Goal: Task Accomplishment & Management: Manage account settings

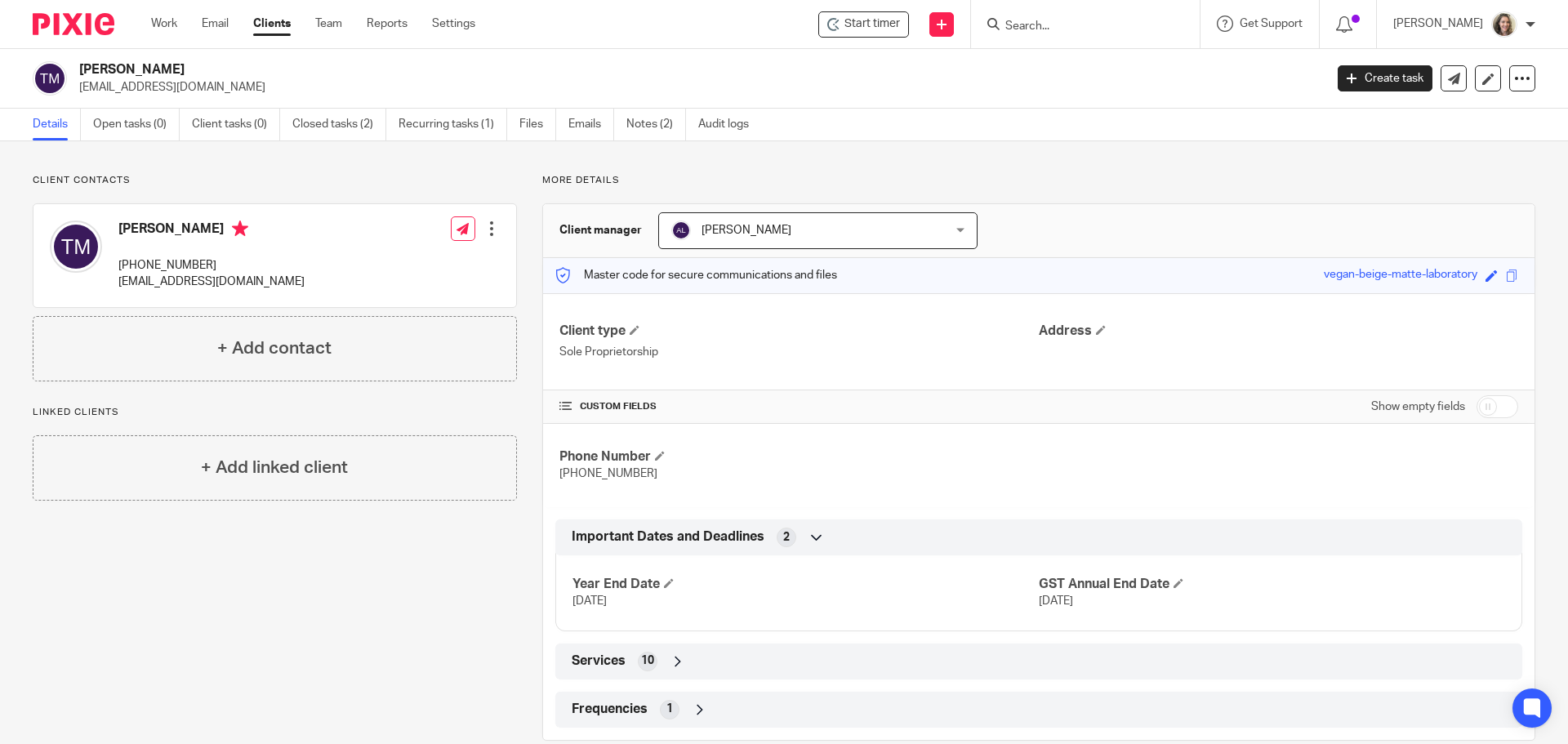
click at [117, 652] on div "Client contacts TJ McWilliam 587-227-1068 viveleveg@gmail.com Edit contact Crea…" at bounding box center [262, 457] width 509 height 567
click at [1366, 80] on link "Create task" at bounding box center [1385, 79] width 94 height 26
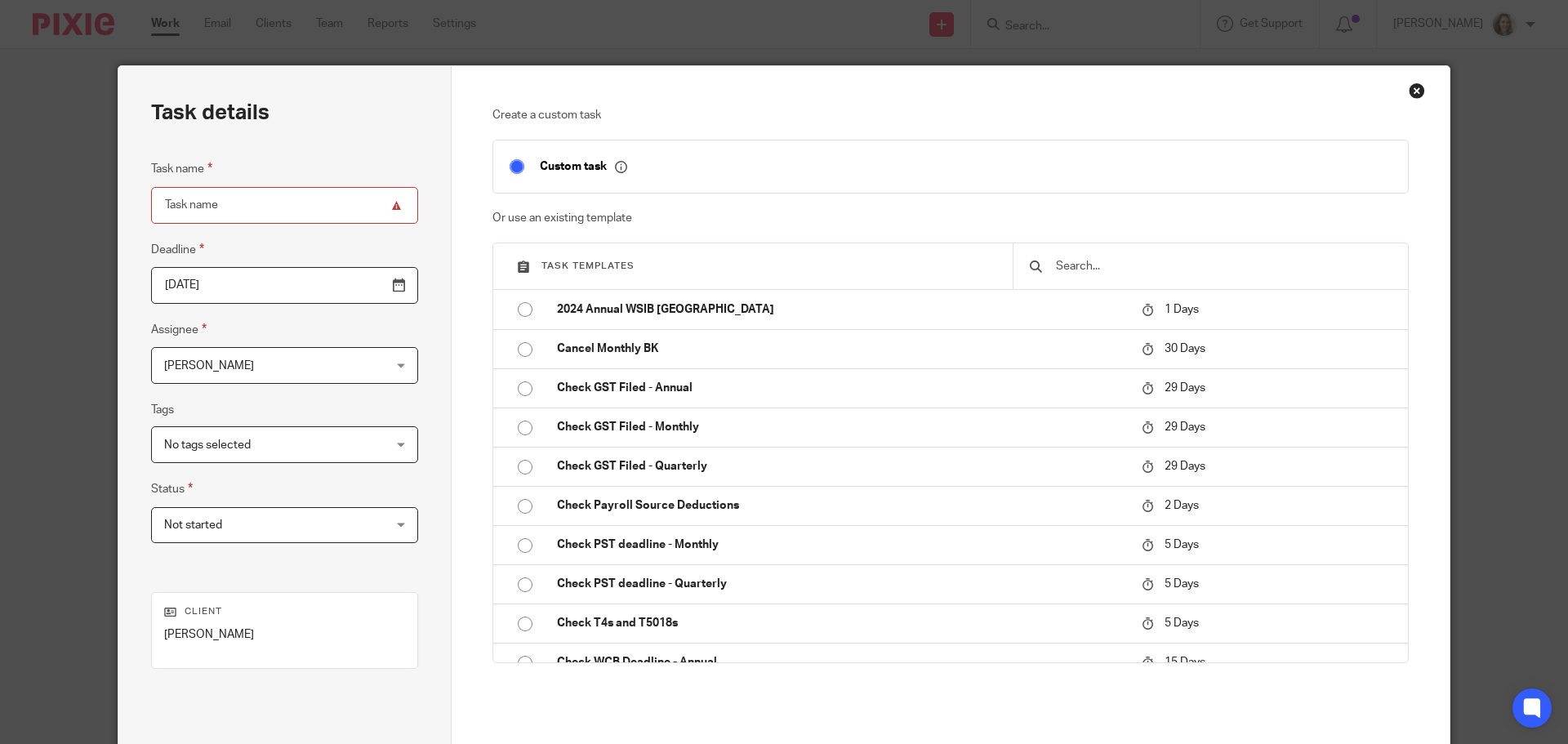
click at [1145, 267] on input "text" at bounding box center [1222, 265] width 337 height 18
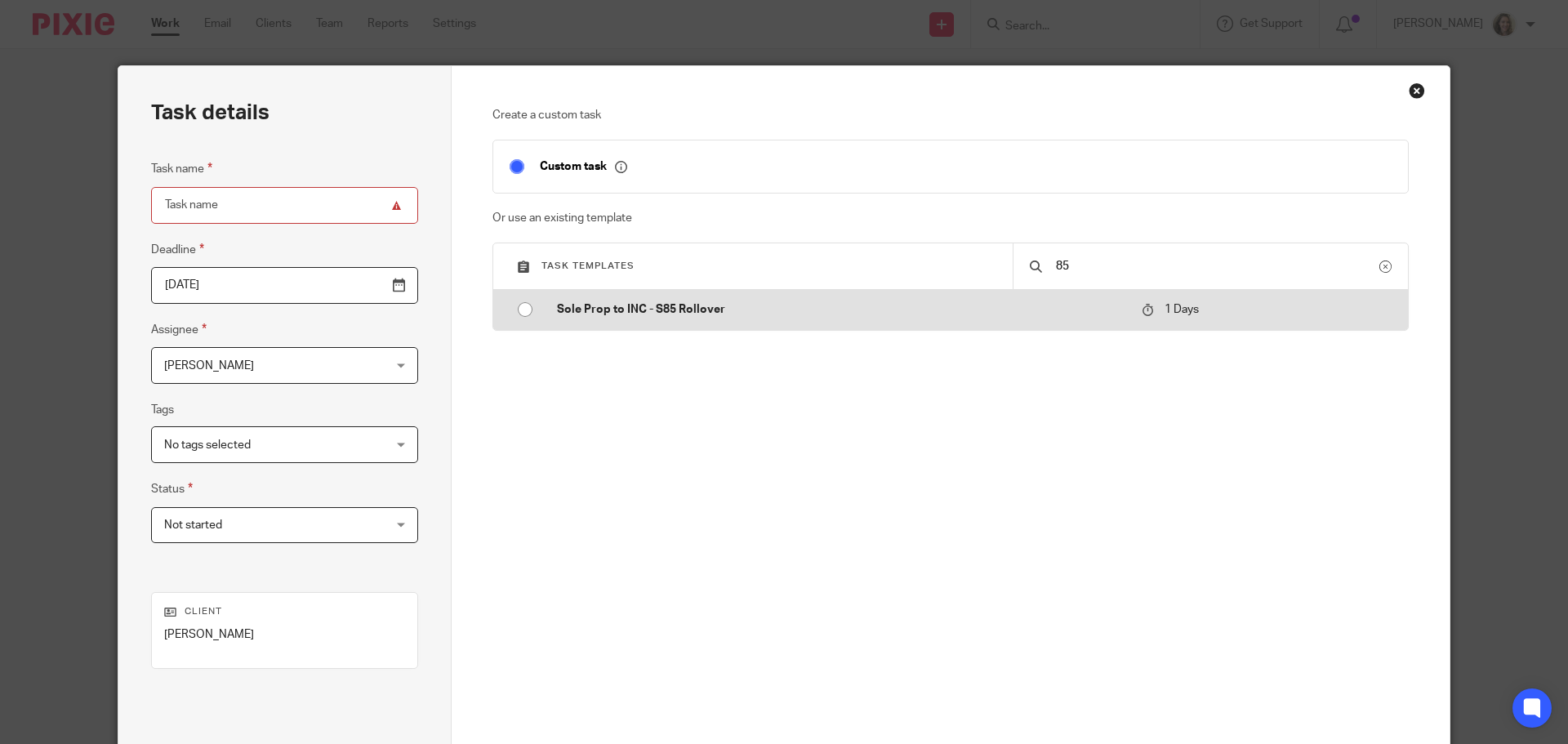
type input "85"
click at [653, 311] on p "Sole Prop to INC - S85 Rollover" at bounding box center [840, 310] width 569 height 17
type input "2025-08-19"
type input "Sole Prop to INC - S85 Rollover"
checkbox input "false"
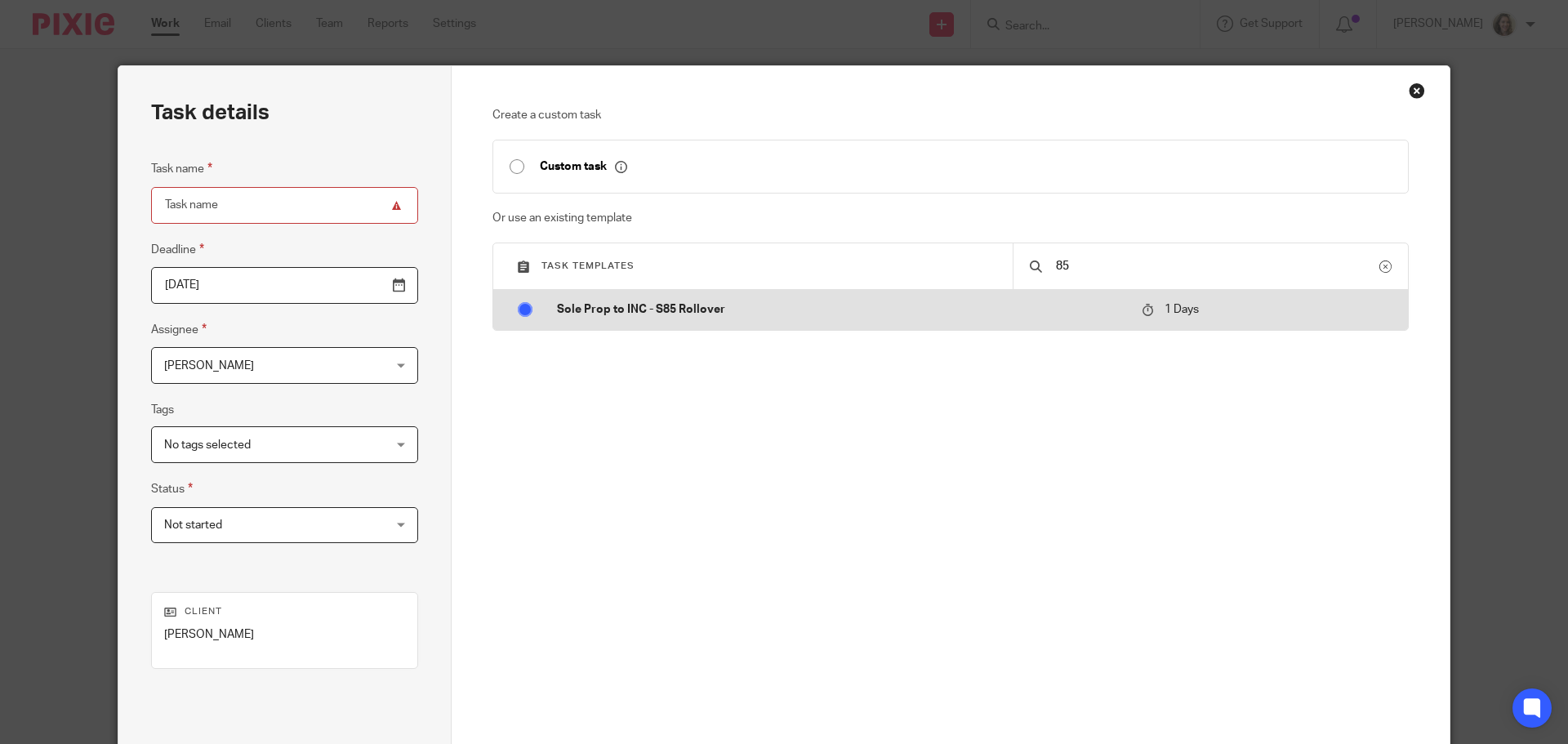
radio input "true"
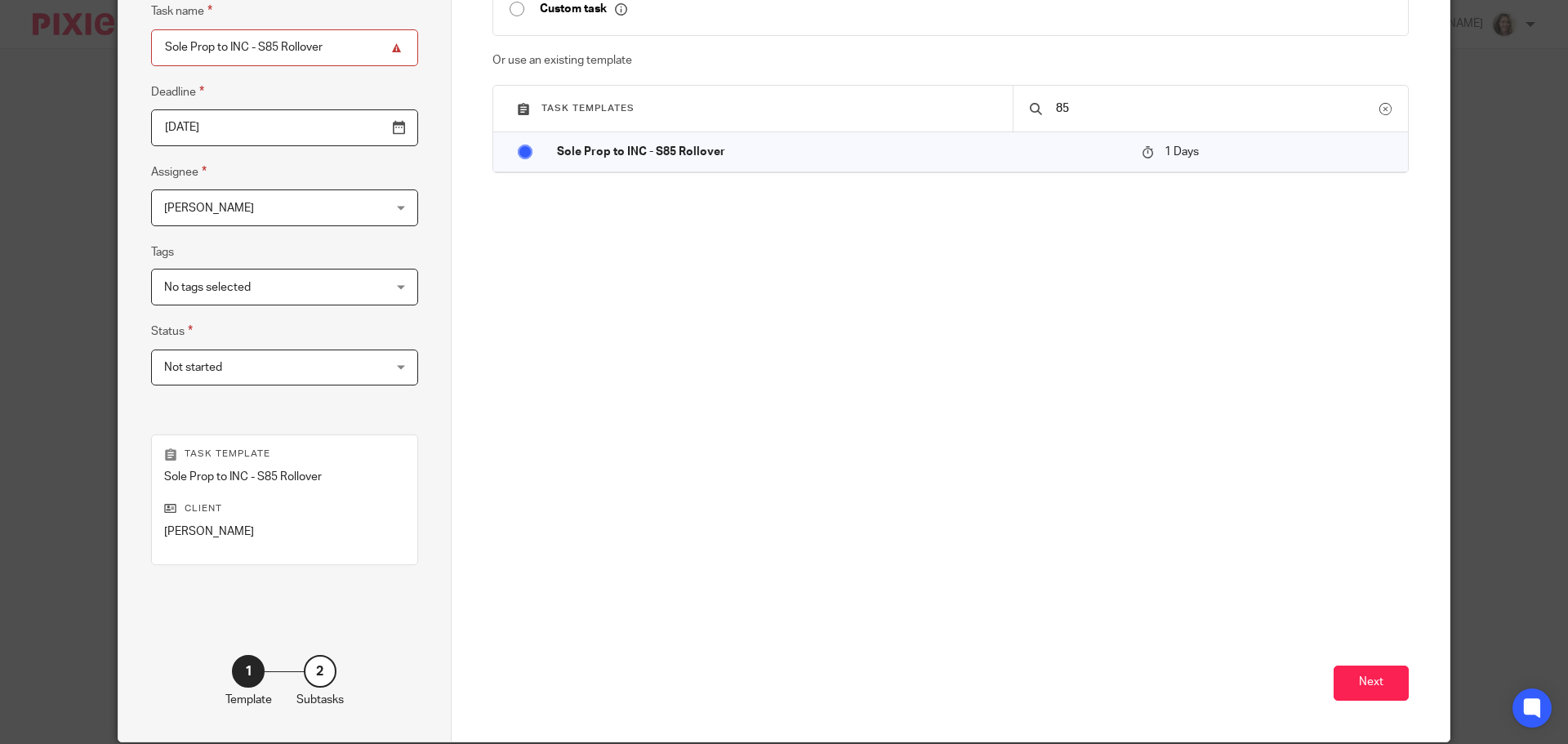
scroll to position [164, 0]
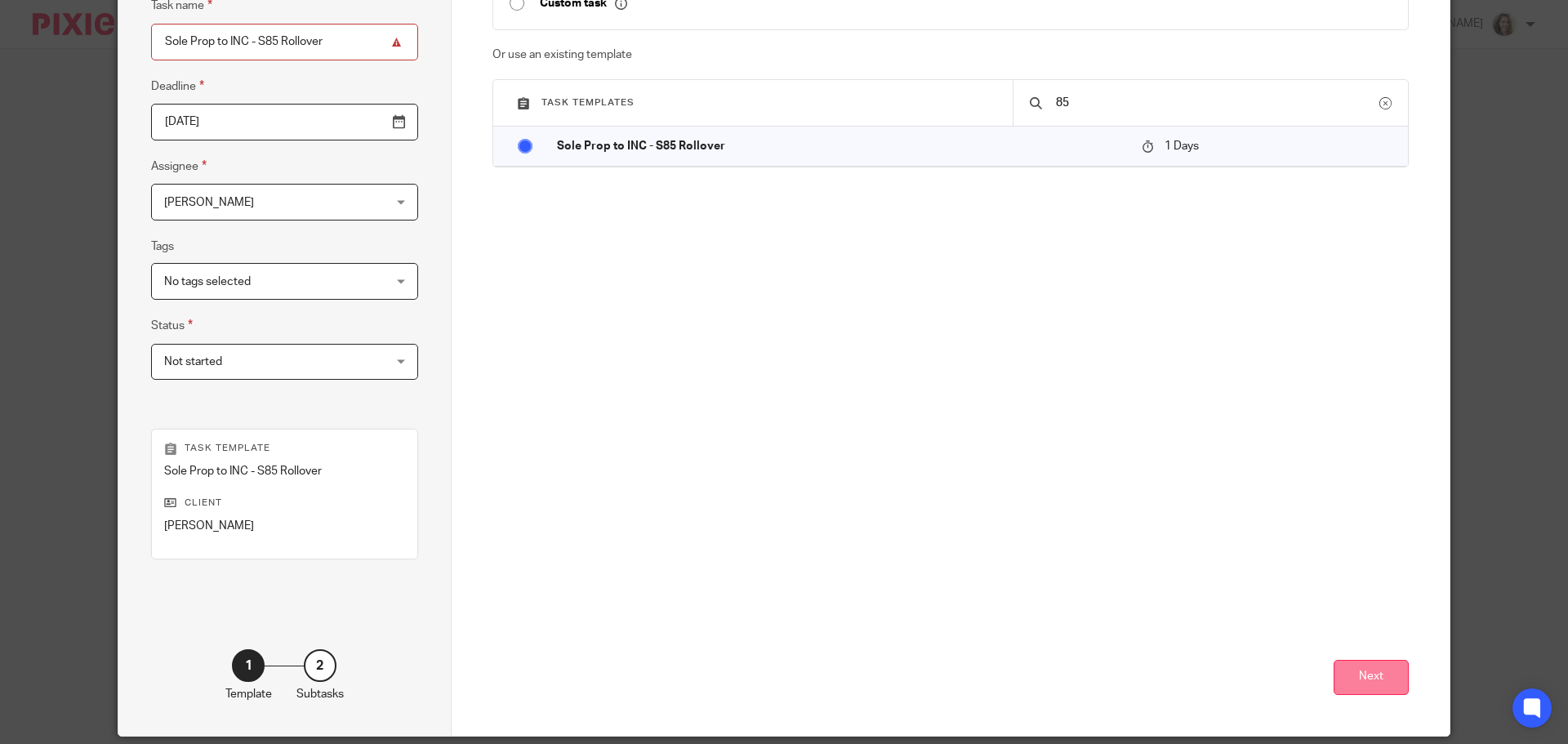
click at [1351, 680] on button "Next" at bounding box center [1370, 677] width 75 height 35
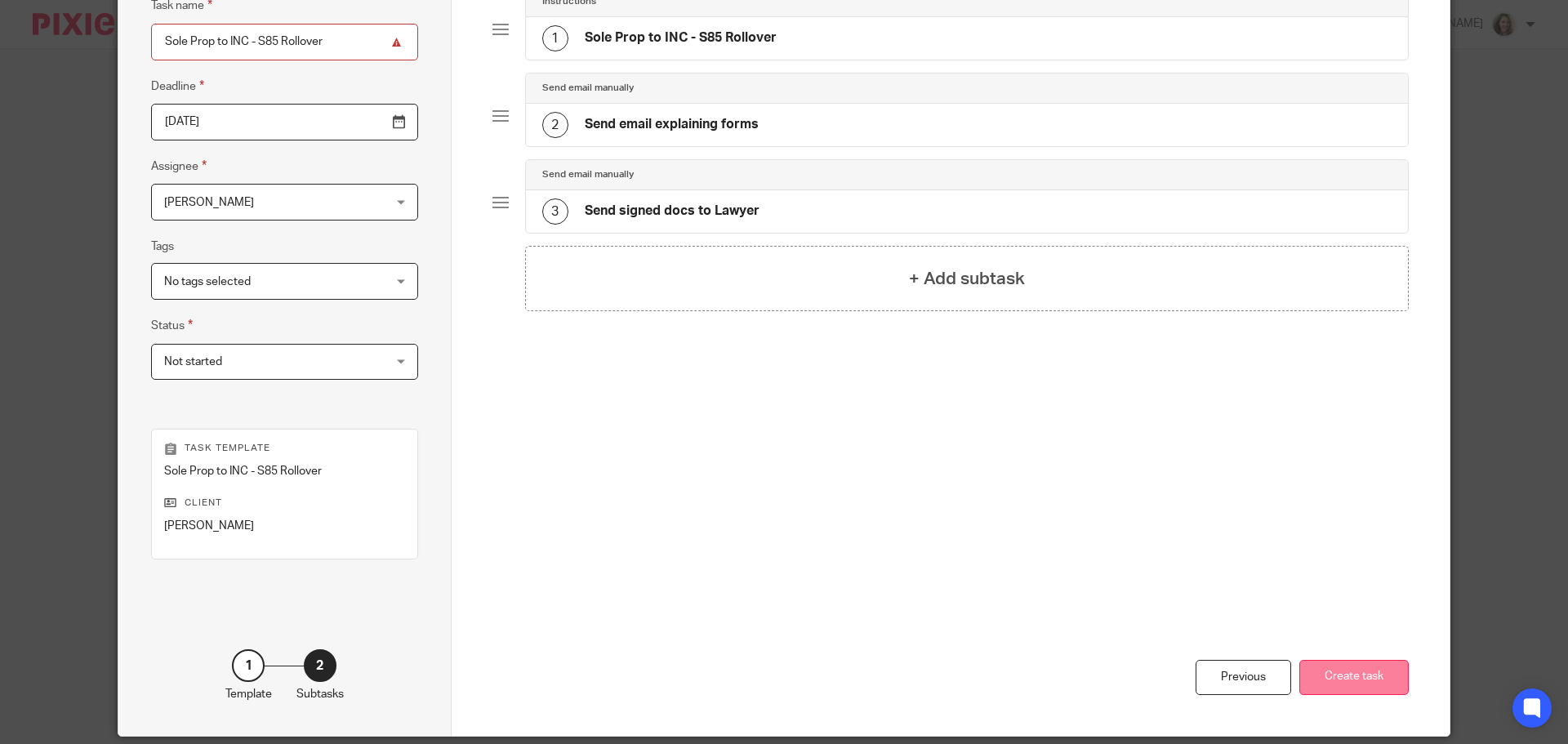
click at [1347, 680] on button "Create task" at bounding box center [1354, 677] width 109 height 35
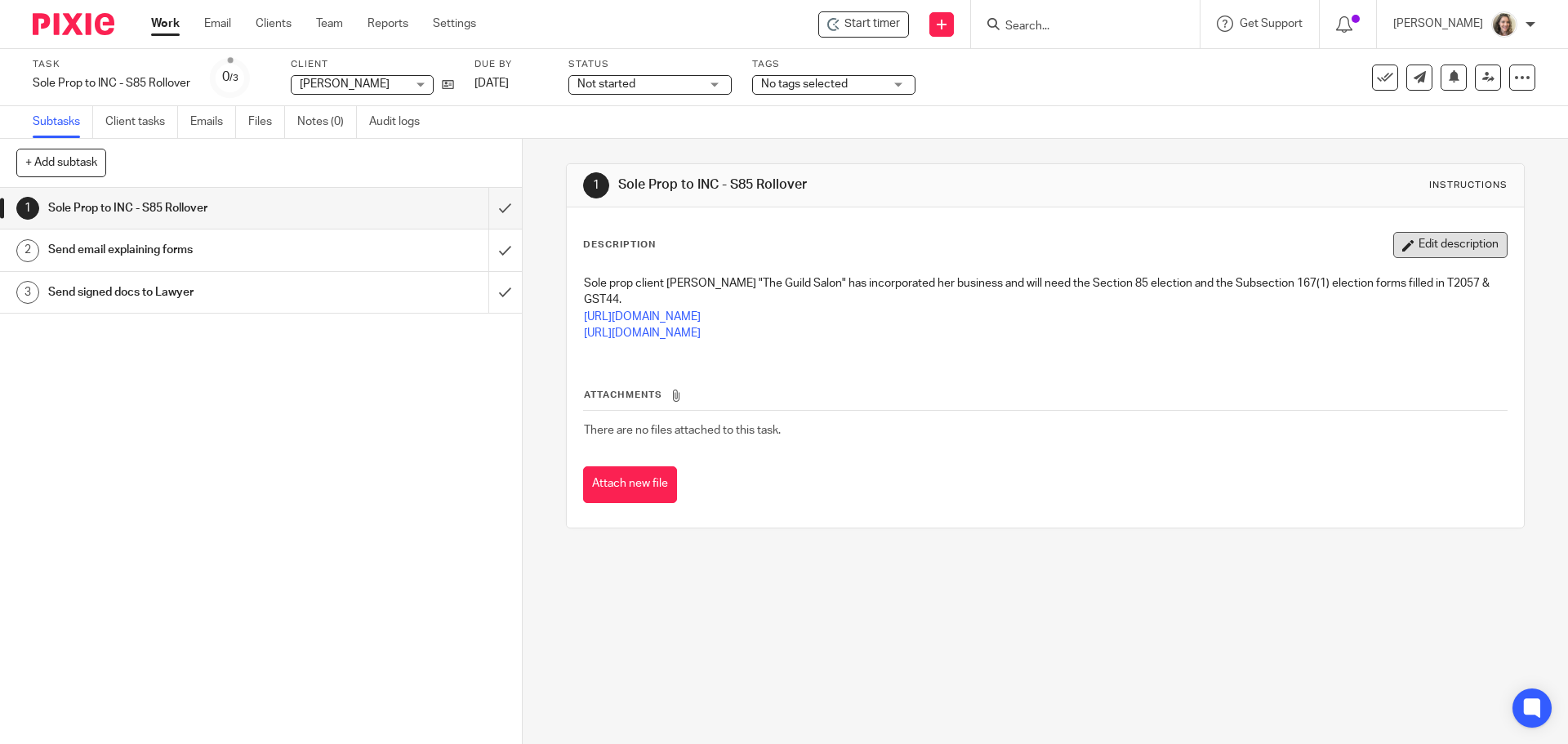
click at [1461, 251] on button "Edit description" at bounding box center [1451, 245] width 115 height 26
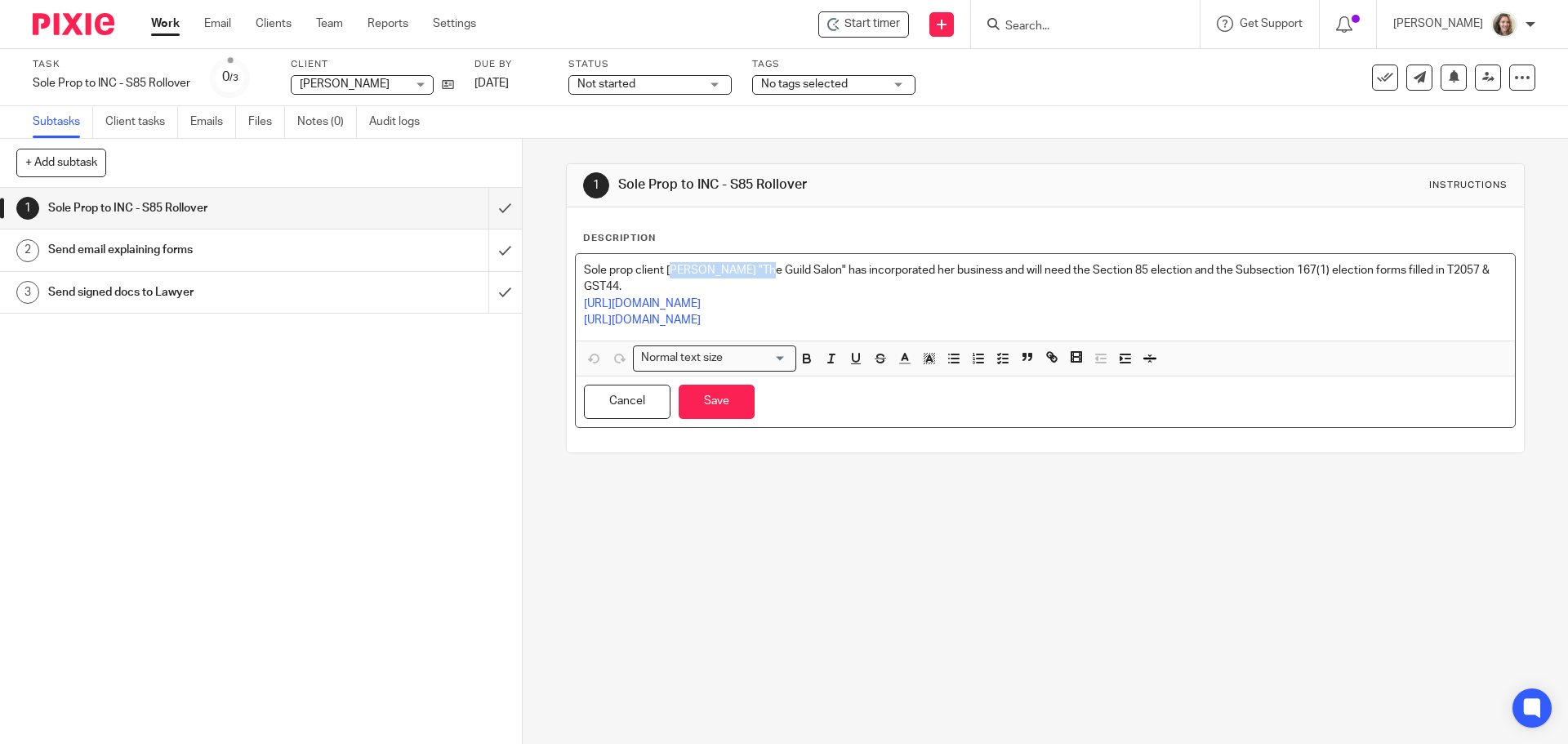
drag, startPoint x: 746, startPoint y: 269, endPoint x: 667, endPoint y: 269, distance: 79.0
click at [667, 269] on p "Sole prop client Stevie Lindquist "The Guild Salon" has incorporated her busine…" at bounding box center [1045, 279] width 922 height 33
click at [661, 270] on p "Sole prop client Stevie Lindquist "The Guild Salon" has incorporated her busine…" at bounding box center [1045, 279] width 922 height 33
drag, startPoint x: 837, startPoint y: 264, endPoint x: 701, endPoint y: 259, distance: 136.1
click at [705, 260] on div "Sole prop client Stevie Lindquist "The Guild Salon" has incorporated her busine…" at bounding box center [1045, 298] width 938 height 87
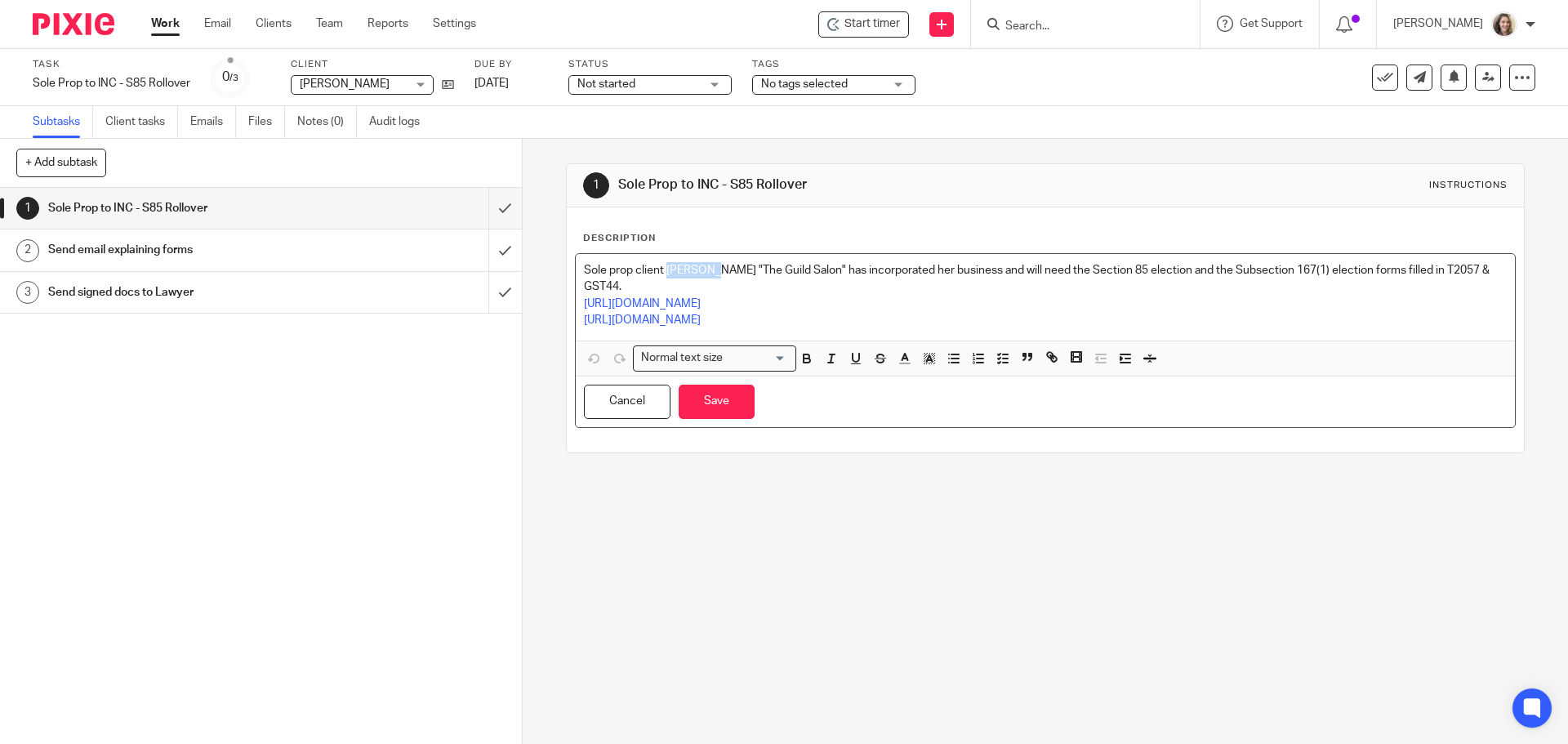
drag, startPoint x: 701, startPoint y: 259, endPoint x: 666, endPoint y: 264, distance: 35.4
click at [666, 264] on div "Sole prop client Stevie Lindquist "The Guild Salon" has incorporated her busine…" at bounding box center [1045, 298] width 938 height 87
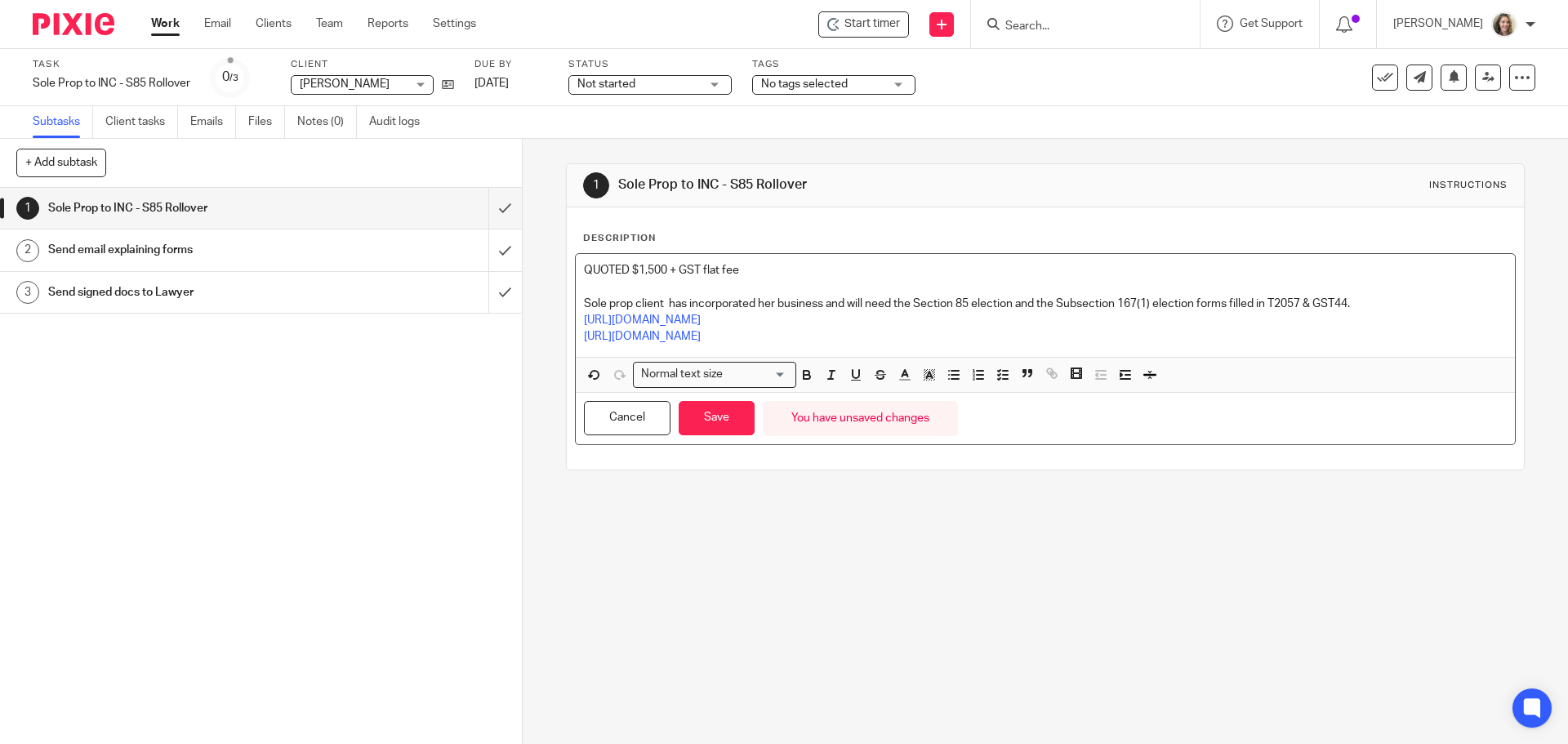
click at [735, 436] on div "Cancel Save You have unsaved changes" at bounding box center [1045, 419] width 938 height 52
click at [725, 416] on button "Save" at bounding box center [717, 419] width 76 height 35
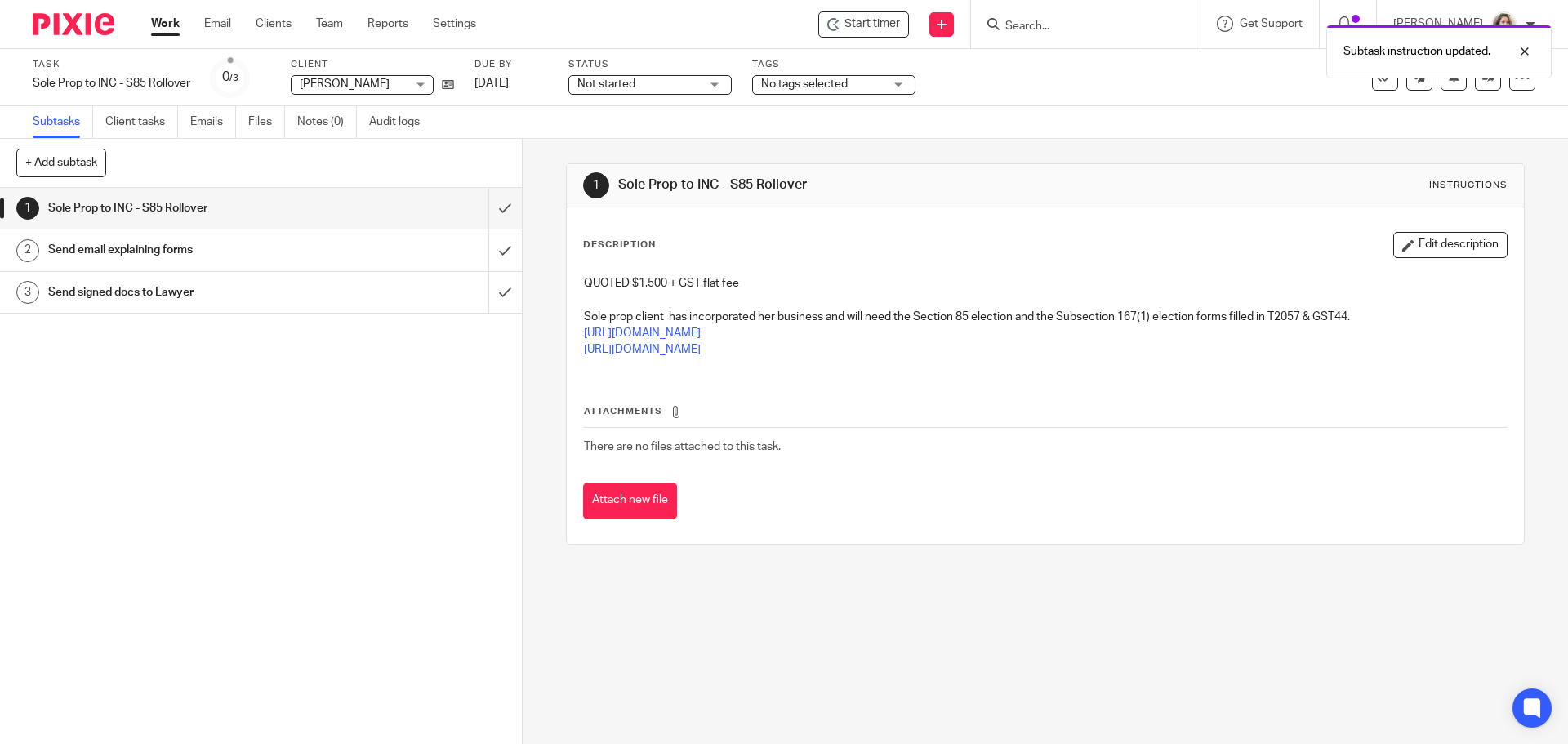
click at [1060, 27] on div "Subtask instruction updated." at bounding box center [1168, 47] width 767 height 62
click at [1520, 48] on div at bounding box center [1513, 51] width 44 height 19
click at [1057, 24] on input "Search" at bounding box center [1077, 27] width 147 height 15
click at [1056, 31] on input "Search" at bounding box center [1077, 27] width 147 height 15
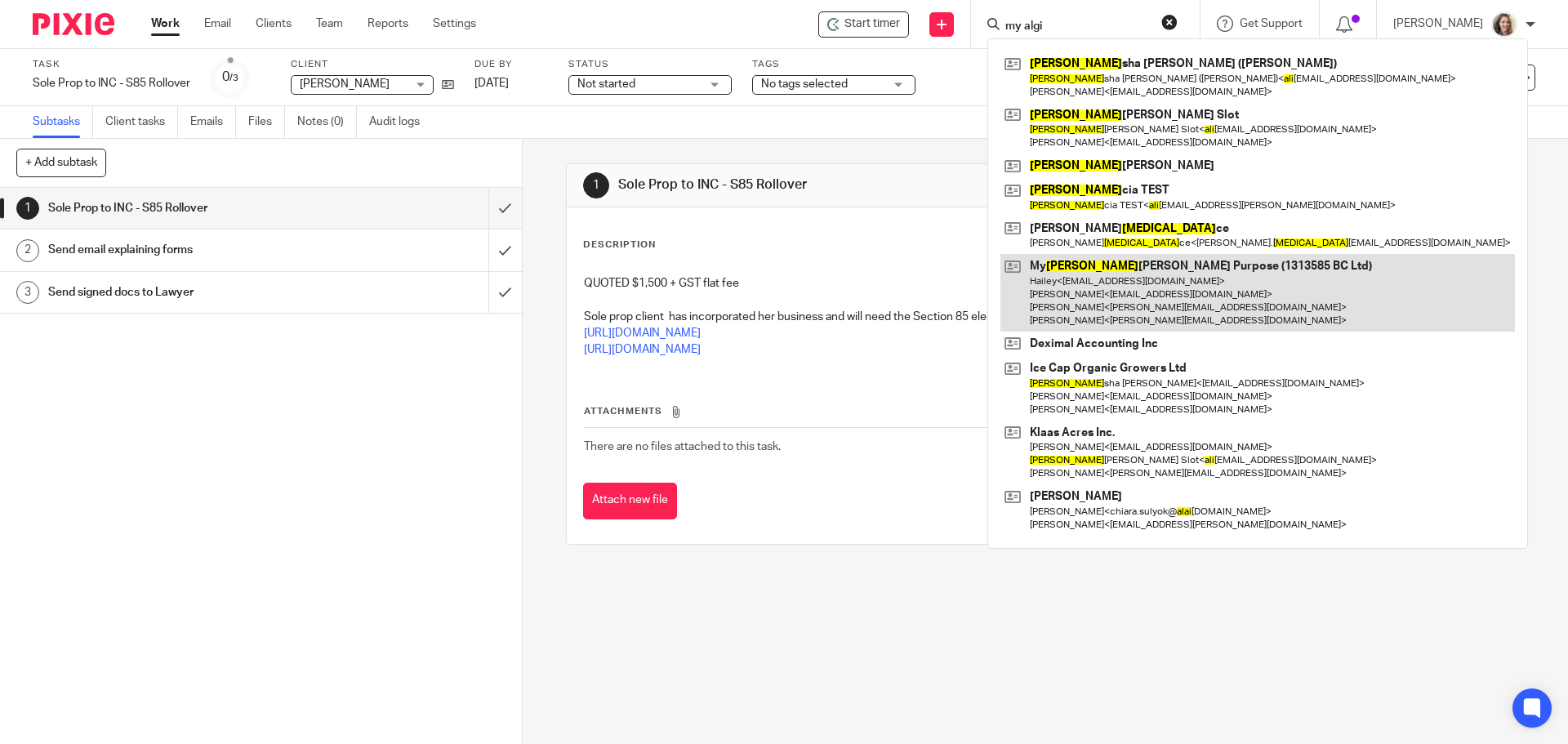
type input "my algi"
click at [1134, 288] on link at bounding box center [1257, 293] width 514 height 78
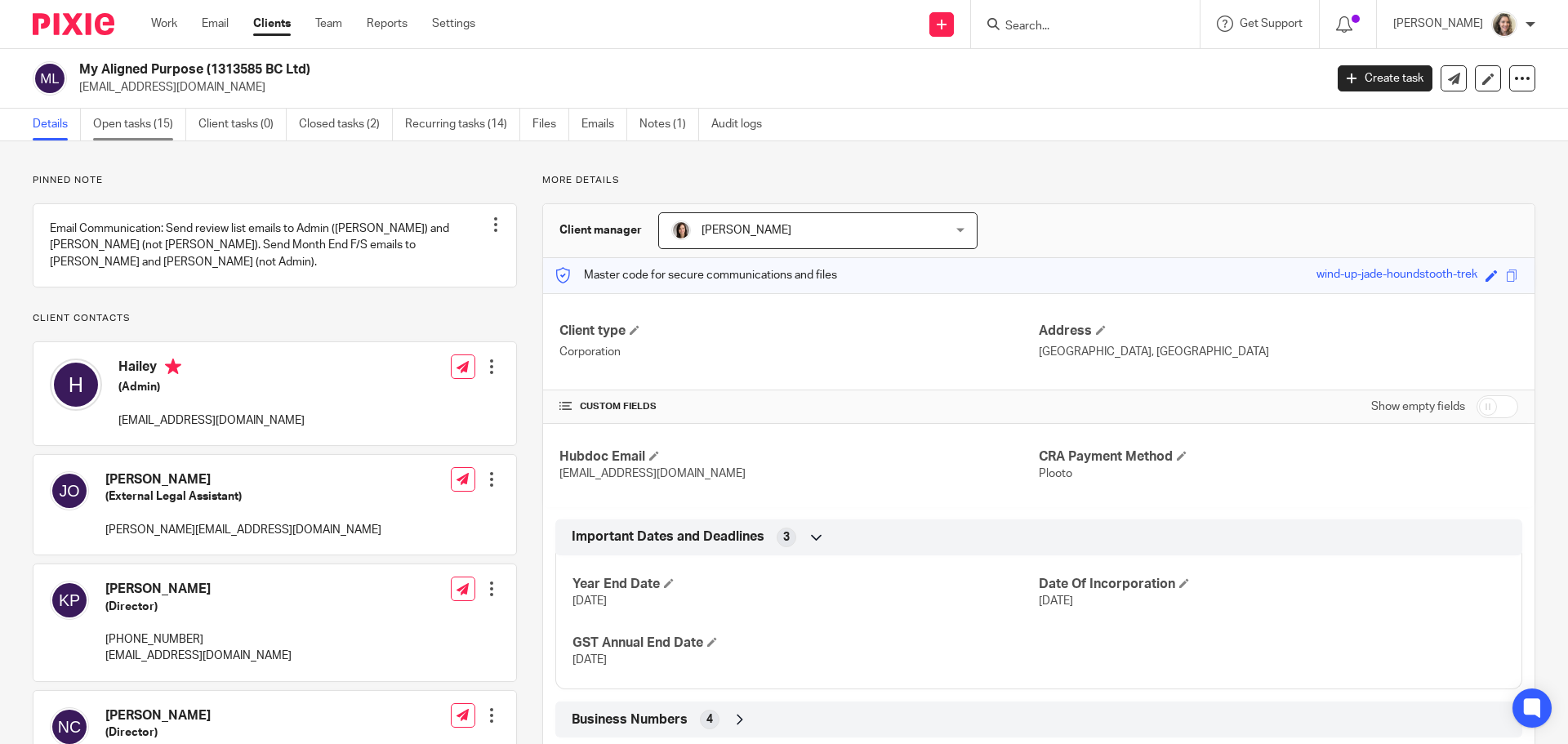
click at [131, 126] on link "Open tasks (15)" at bounding box center [140, 124] width 93 height 31
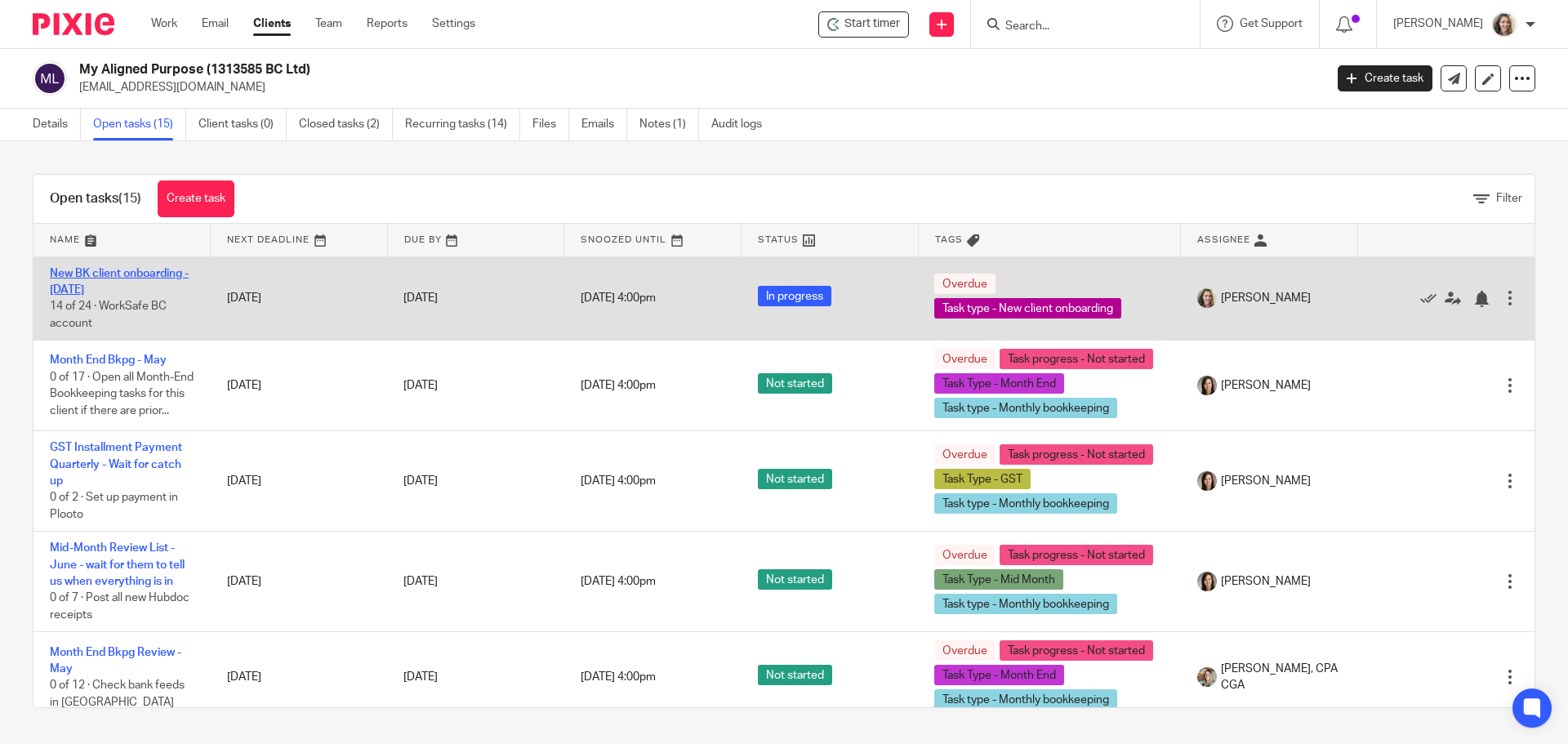
click at [108, 274] on link "New BK client onboarding - [DATE]" at bounding box center [119, 282] width 139 height 28
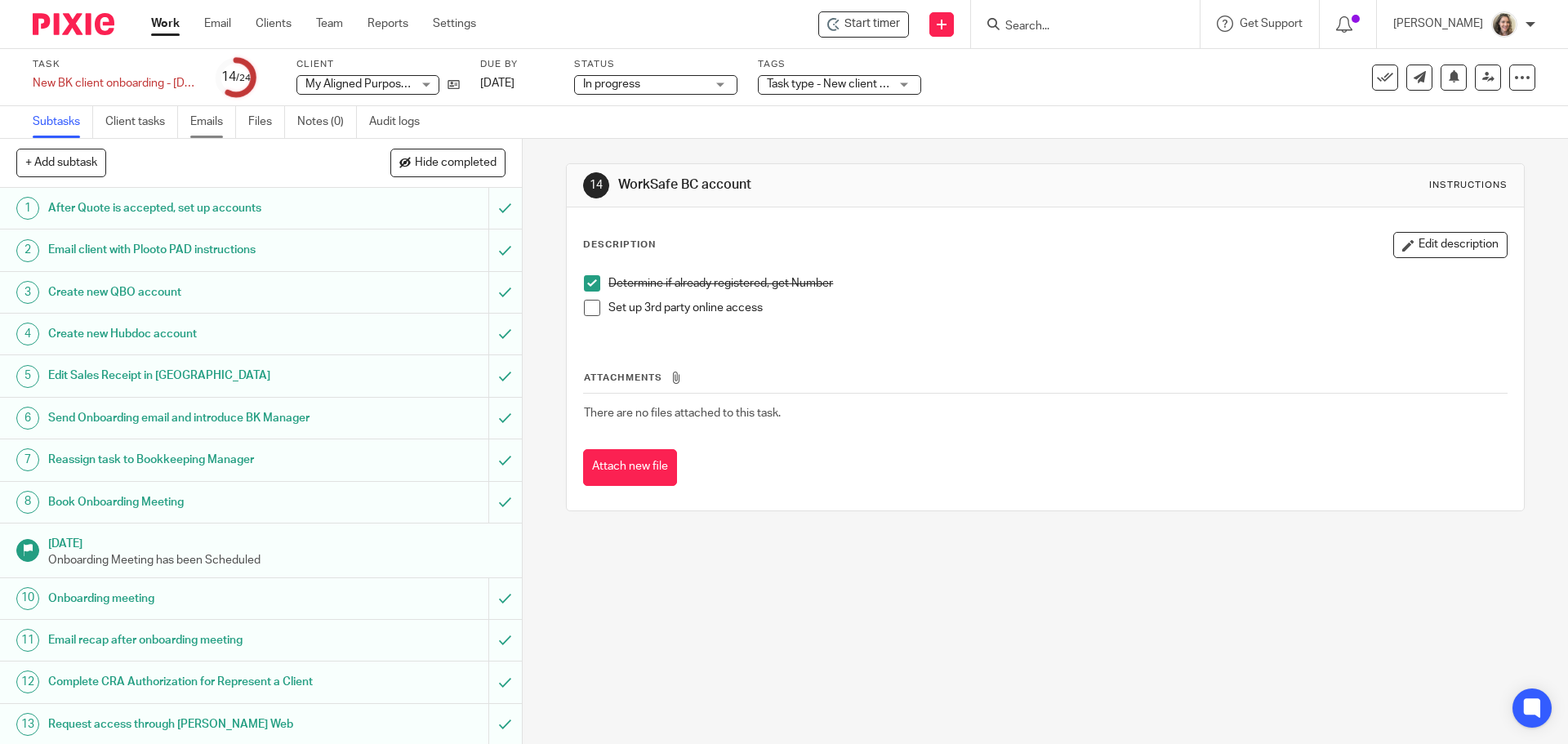
click at [213, 122] on link "Emails" at bounding box center [213, 122] width 45 height 31
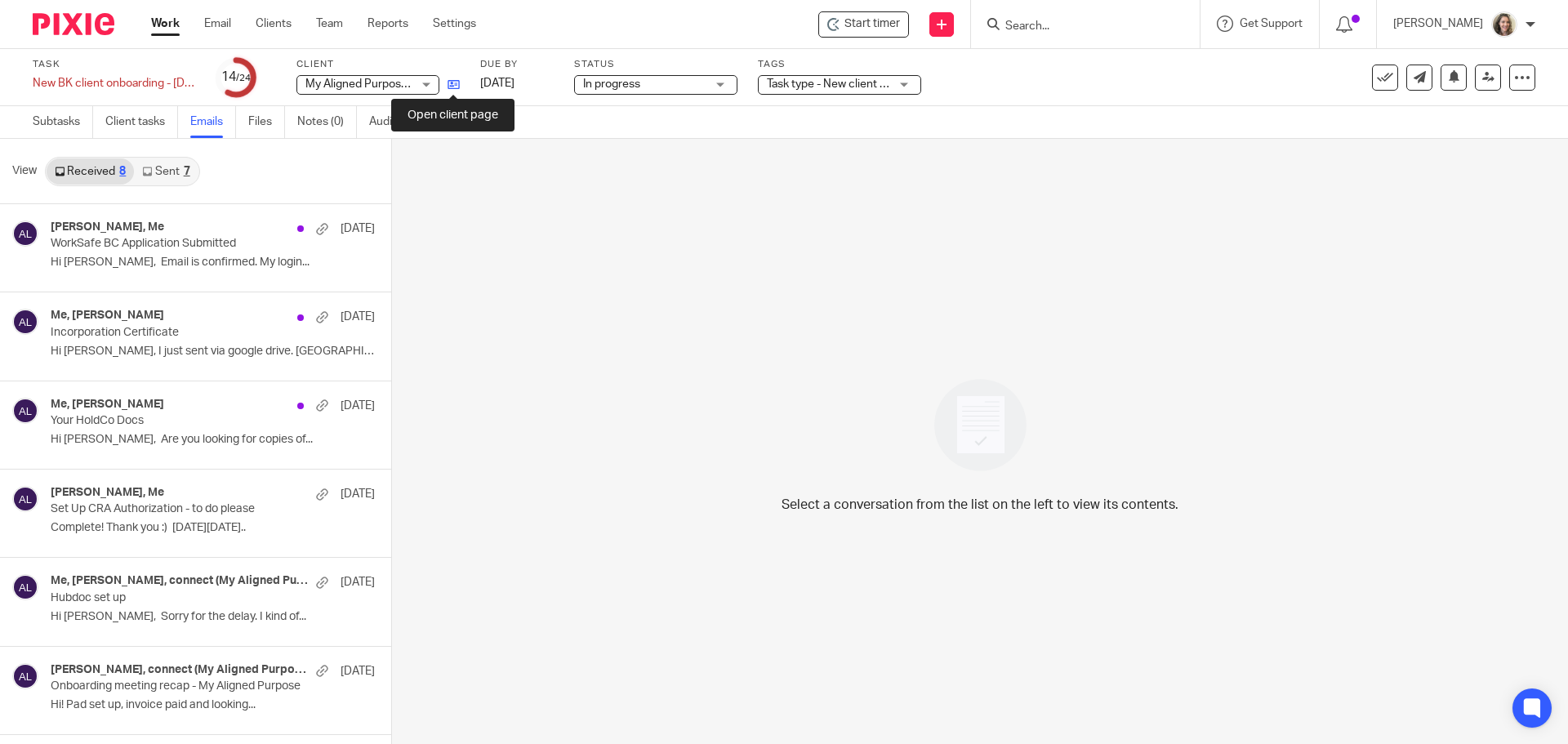
click at [451, 84] on icon at bounding box center [453, 84] width 12 height 12
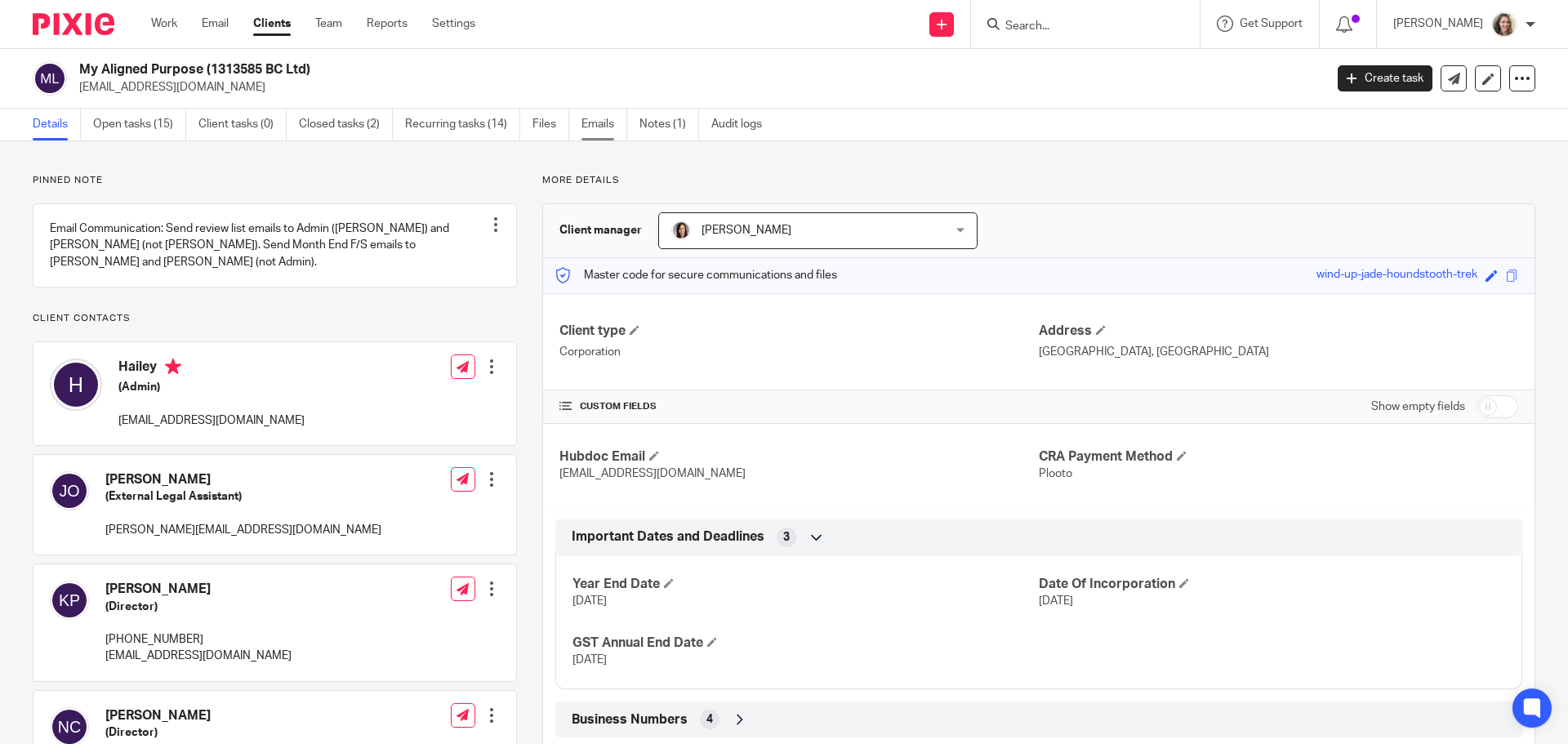
click at [593, 128] on link "Emails" at bounding box center [604, 124] width 45 height 31
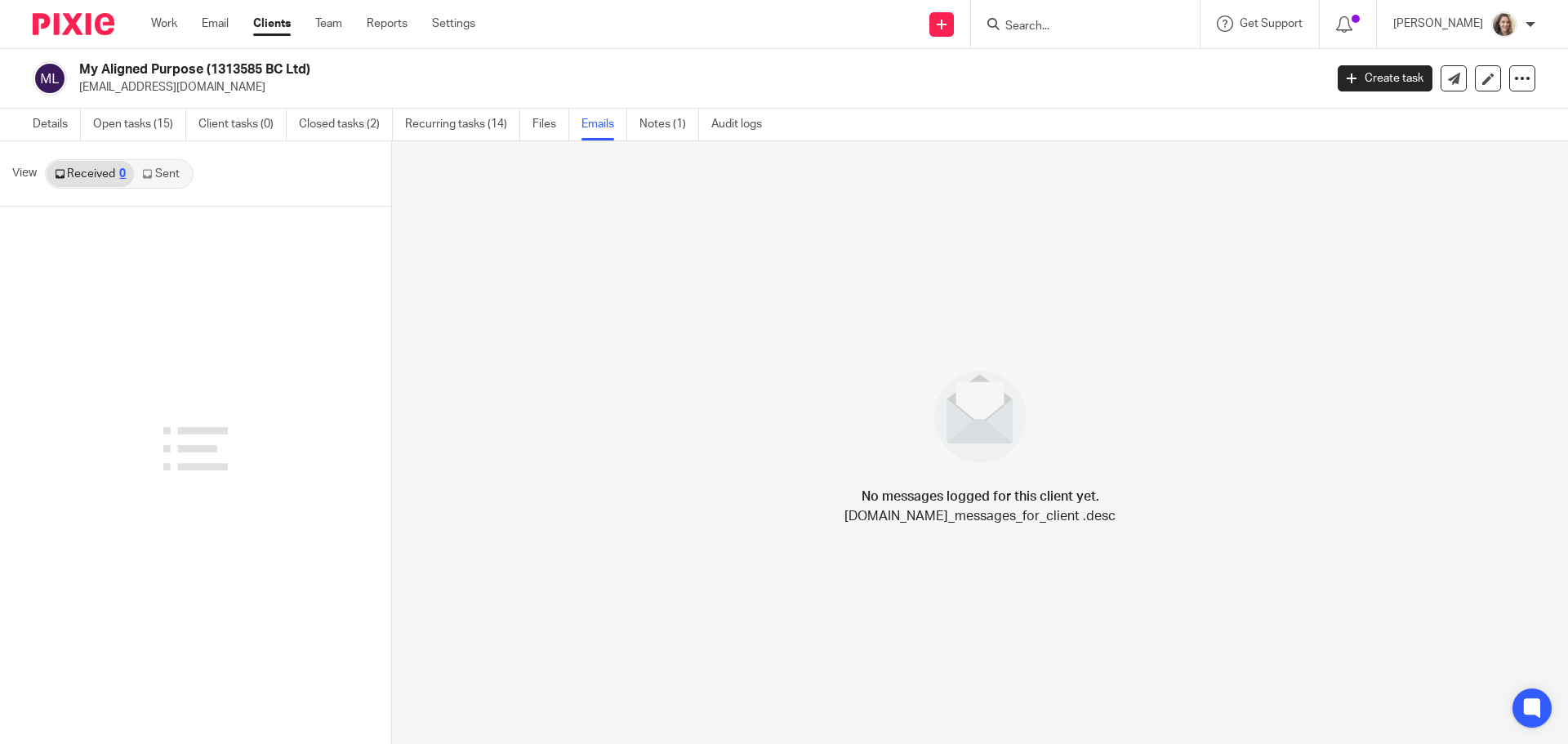
click at [164, 173] on link "Sent" at bounding box center [163, 174] width 57 height 26
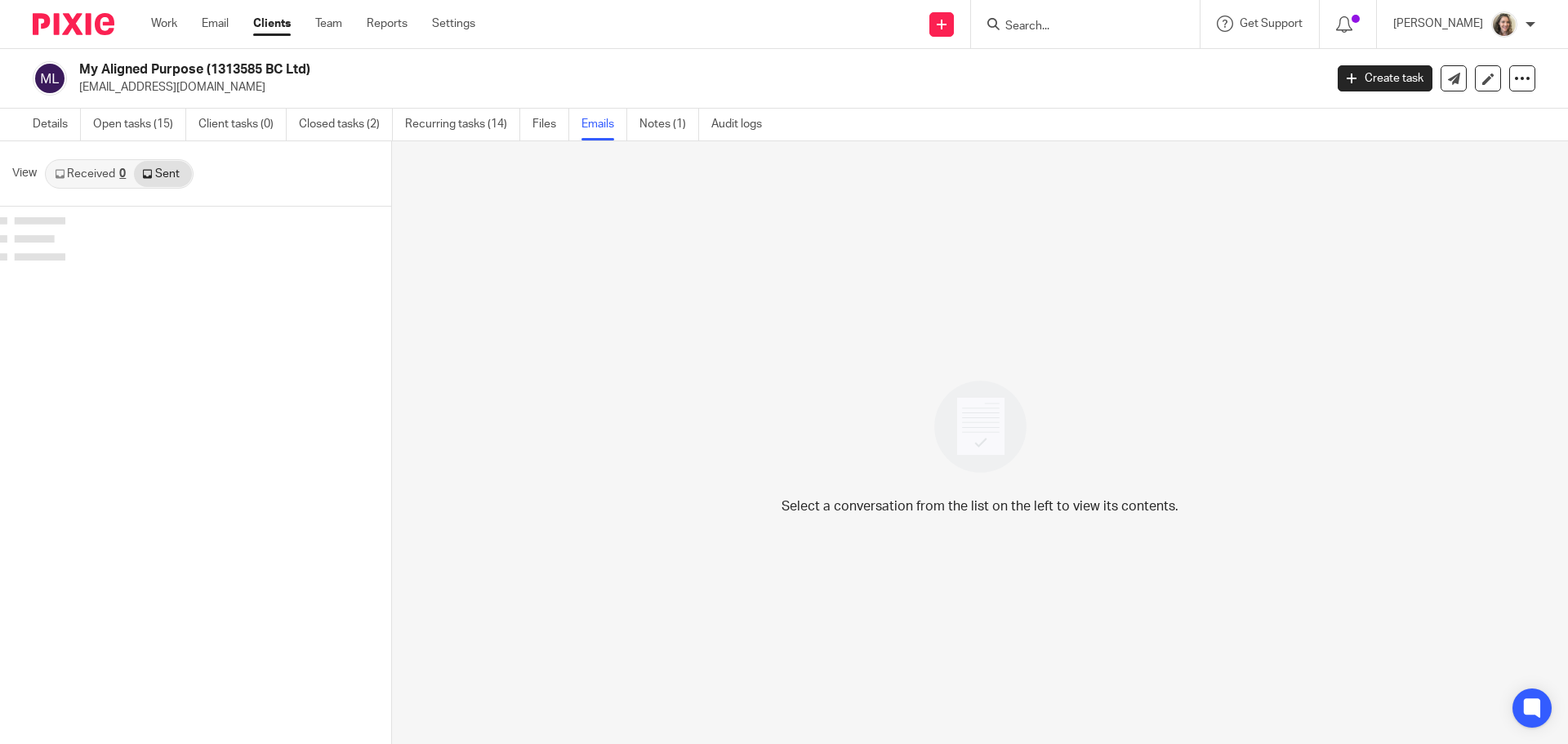
click at [89, 172] on link "Received 0" at bounding box center [90, 174] width 88 height 26
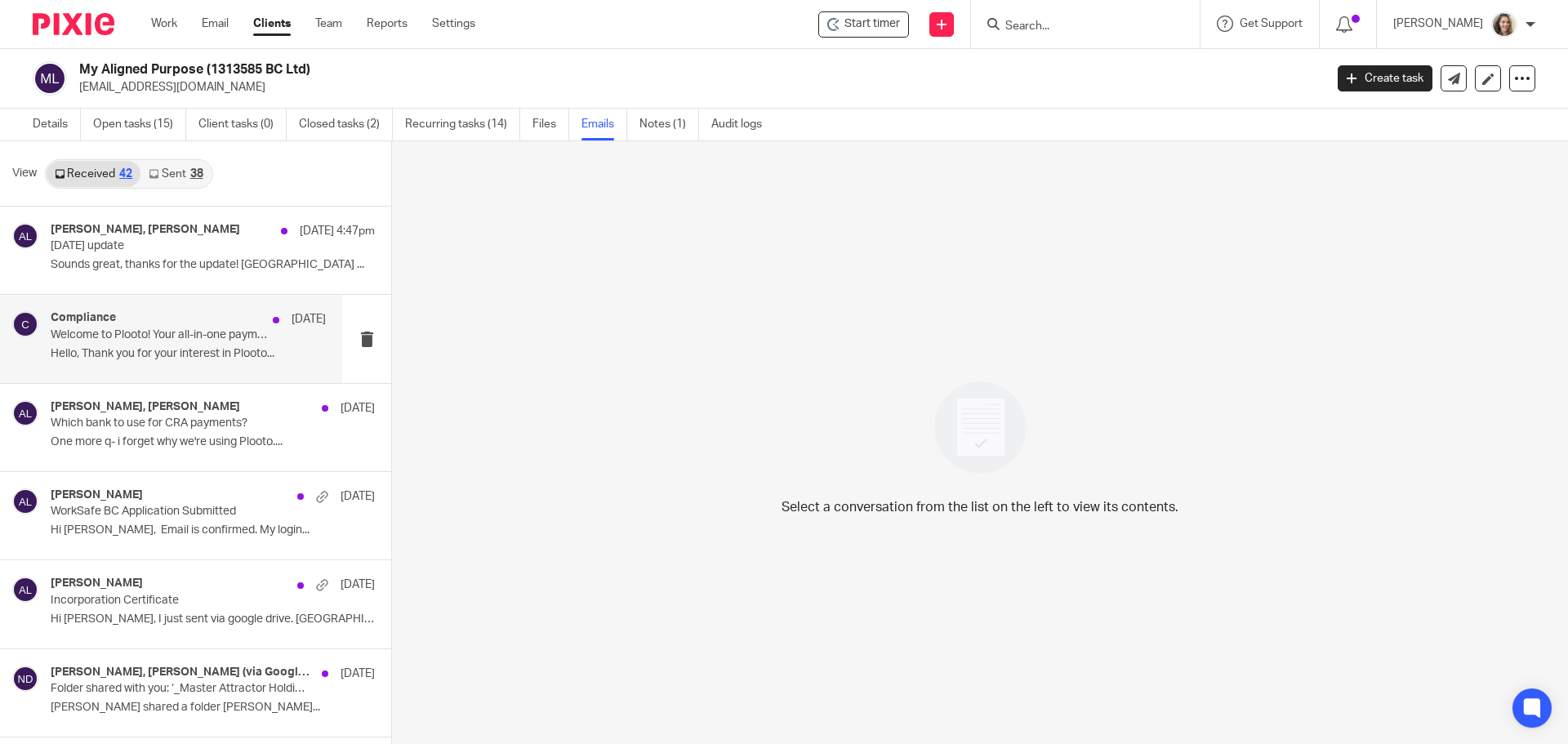
click at [151, 346] on div "Compliance [DATE] Welcome to Plooto! Your all-in-one payment solution - 1313585…" at bounding box center [189, 338] width 276 height 55
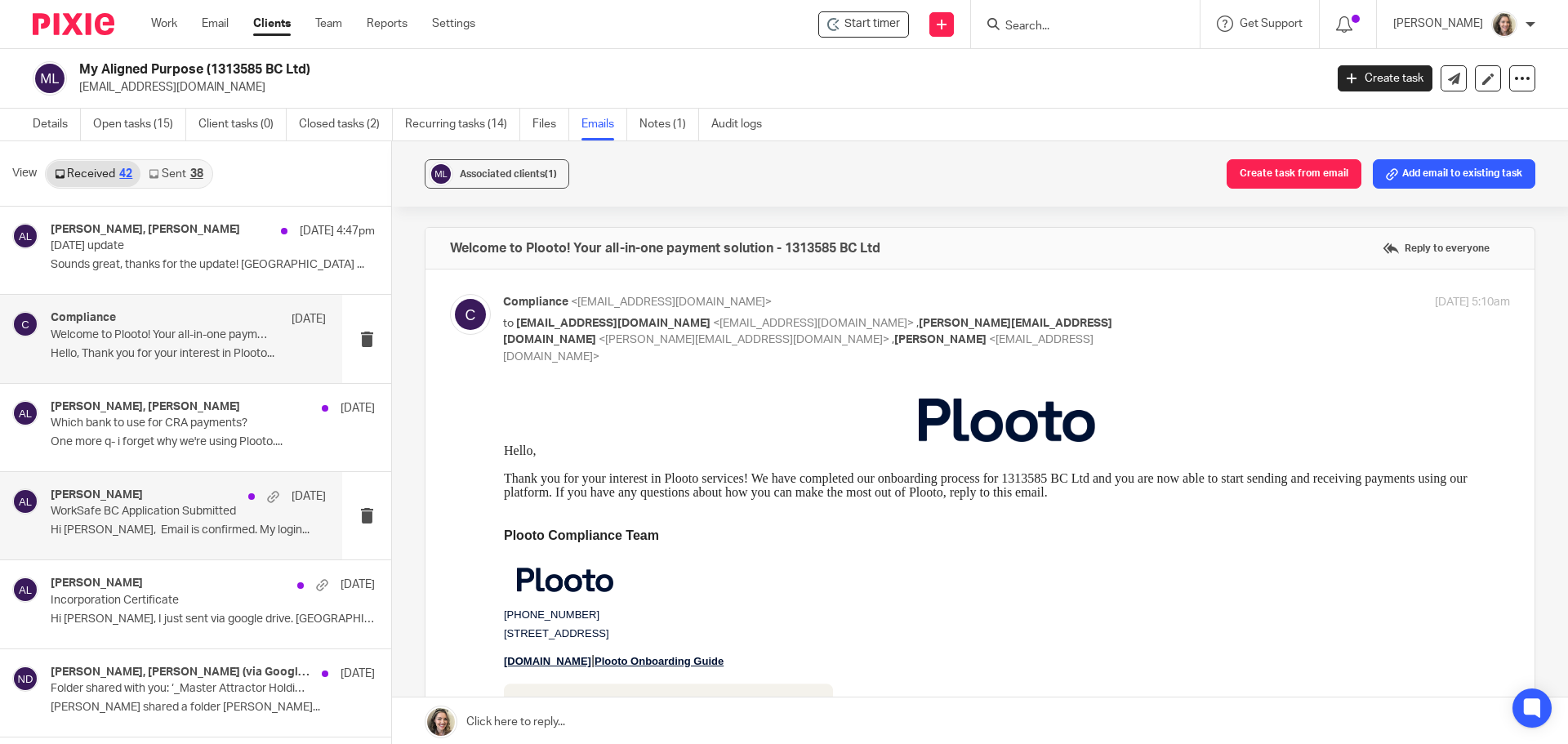
click at [178, 516] on p "WorkSafe BC Application Submitted" at bounding box center [161, 511] width 220 height 14
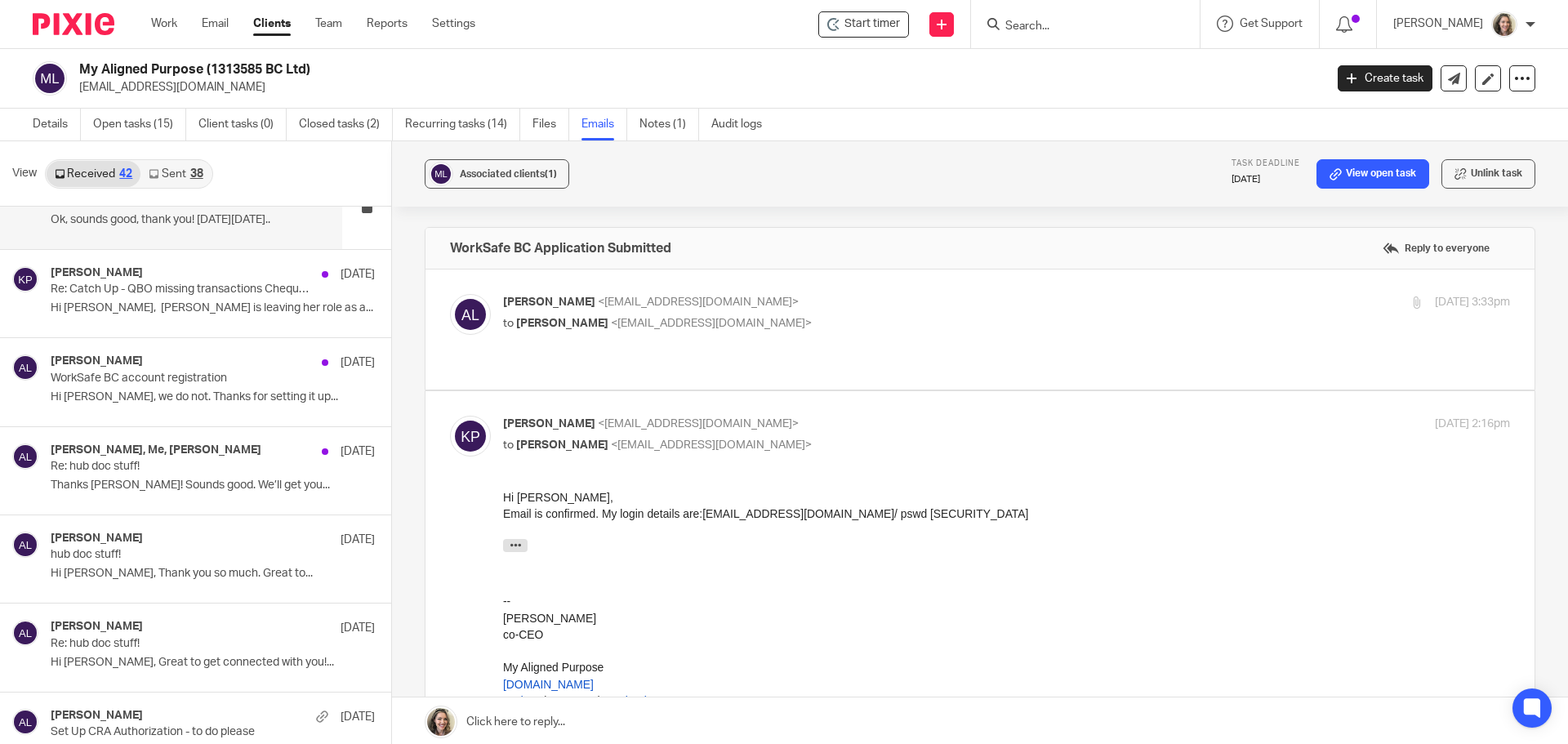
scroll to position [2612, 0]
